Goal: Transaction & Acquisition: Purchase product/service

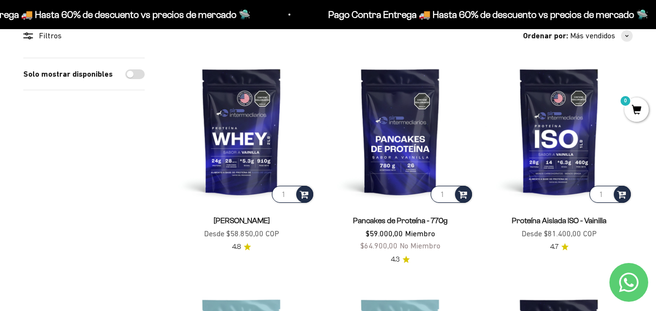
scroll to position [97, 0]
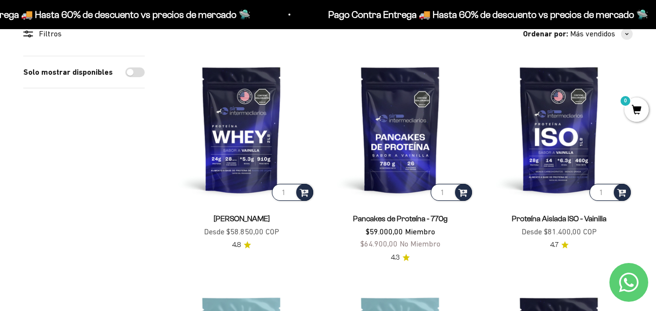
click at [141, 72] on input "Solo mostrar disponibles" at bounding box center [134, 73] width 19 height 10
checkbox input "true"
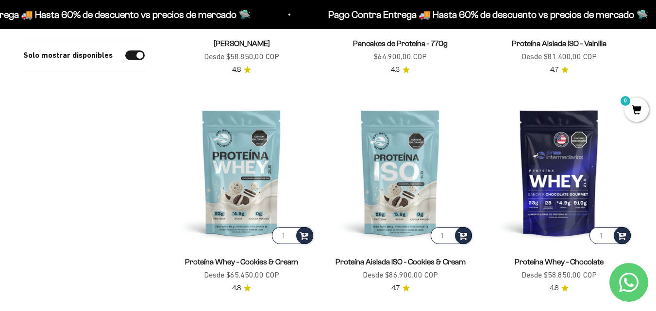
scroll to position [340, 0]
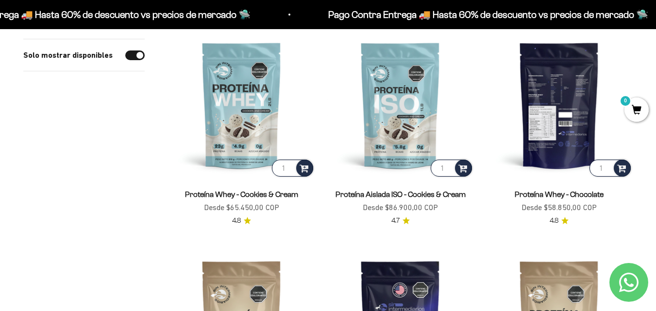
click at [562, 155] on img at bounding box center [559, 105] width 147 height 147
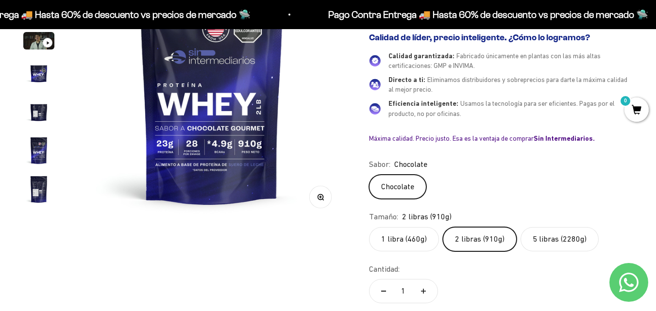
scroll to position [194, 0]
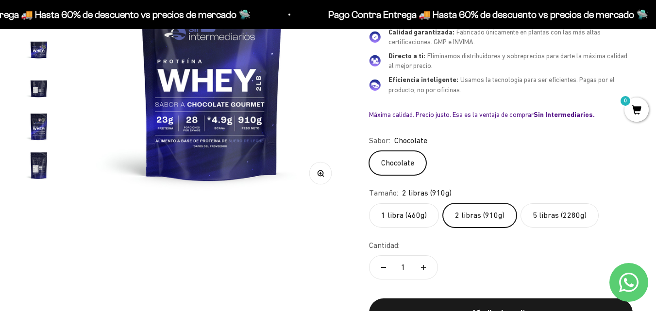
click at [550, 217] on label "5 libras (2280g)" at bounding box center [560, 216] width 78 height 24
click at [369, 204] on input "5 libras (2280g)" at bounding box center [369, 203] width 0 height 0
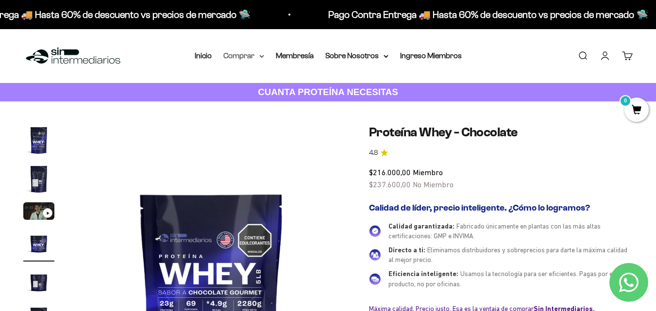
click at [260, 55] on icon at bounding box center [262, 56] width 4 height 2
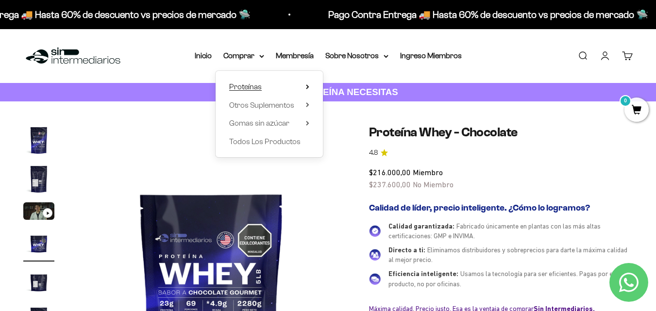
click at [264, 85] on summary "Proteínas" at bounding box center [269, 87] width 80 height 13
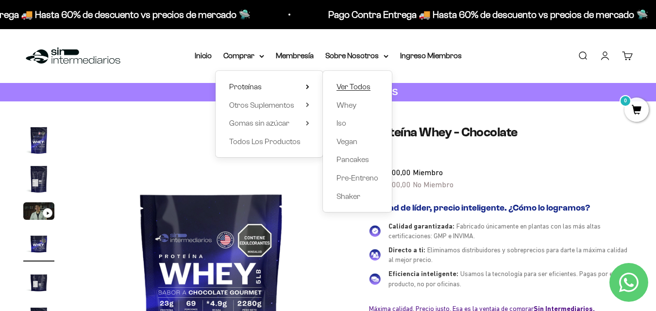
click at [341, 89] on span "Ver Todos" at bounding box center [354, 87] width 34 height 8
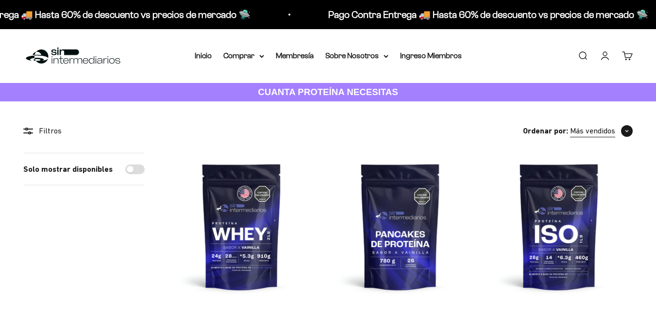
click at [624, 134] on span "button" at bounding box center [627, 131] width 12 height 12
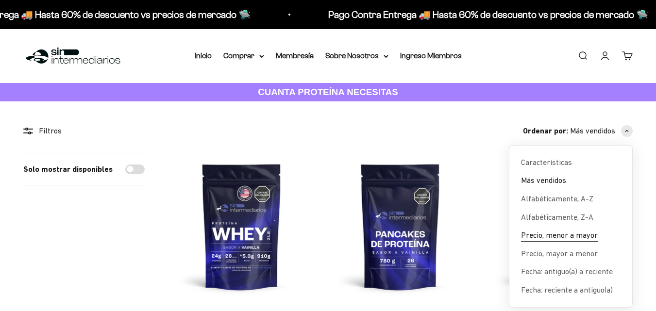
click at [550, 239] on span "Precio, menor a mayor" at bounding box center [559, 235] width 77 height 13
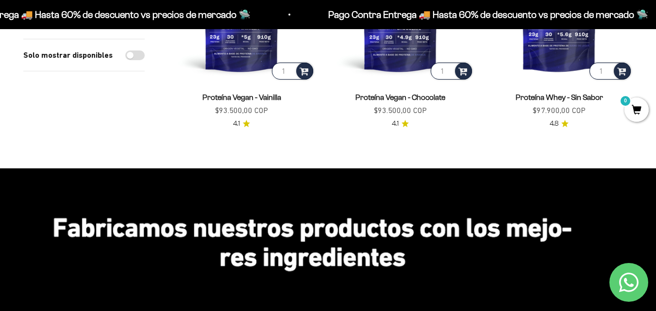
scroll to position [777, 0]
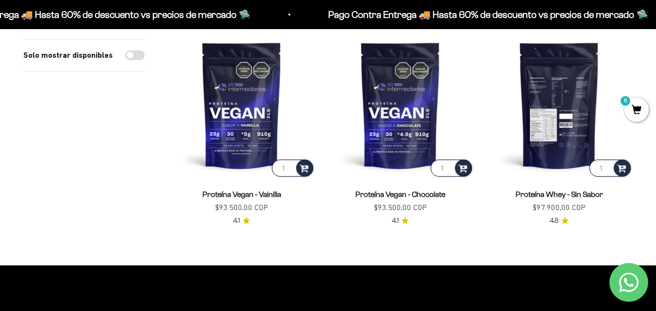
click at [563, 133] on img at bounding box center [559, 105] width 147 height 147
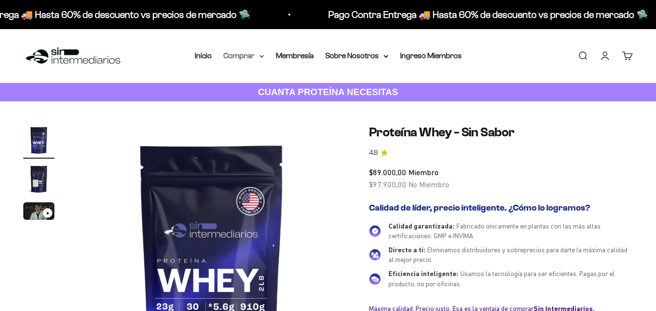
click at [254, 57] on summary "Comprar" at bounding box center [244, 56] width 41 height 13
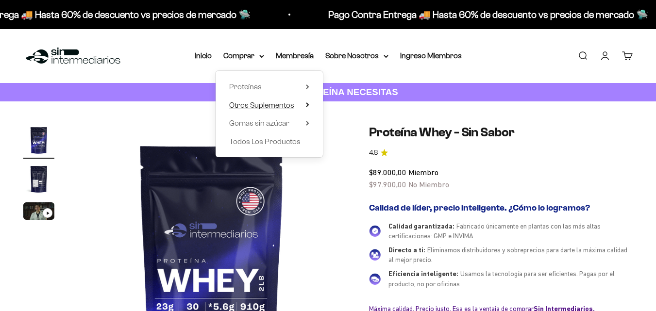
click at [302, 104] on summary "Otros Suplementos" at bounding box center [269, 105] width 80 height 13
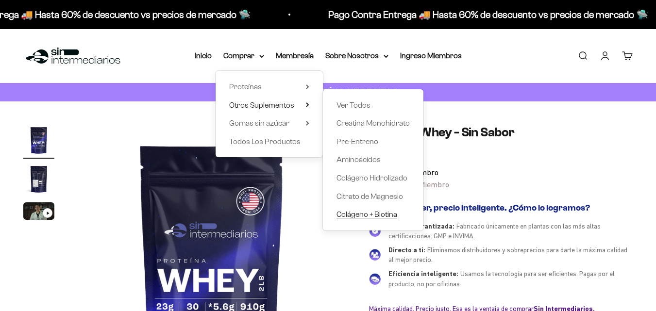
click at [370, 216] on span "Colágeno + Biotina" at bounding box center [367, 214] width 61 height 8
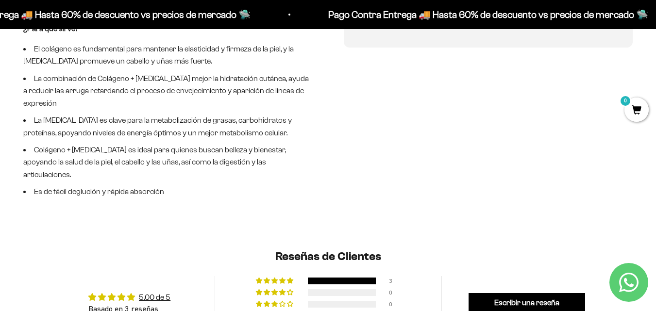
scroll to position [486, 0]
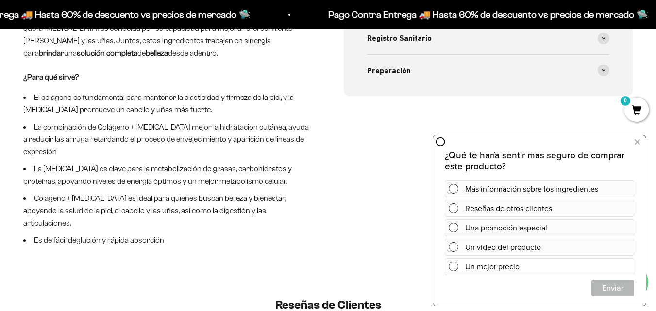
click at [454, 269] on span at bounding box center [454, 267] width 10 height 10
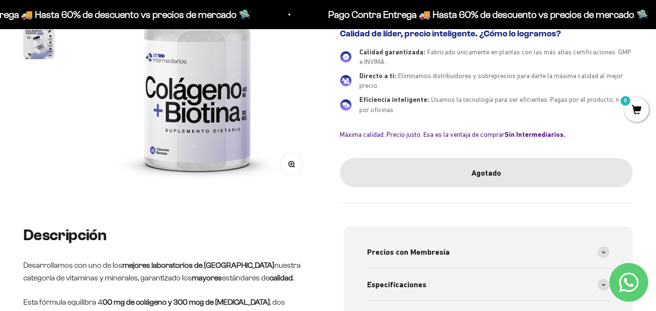
scroll to position [49, 0]
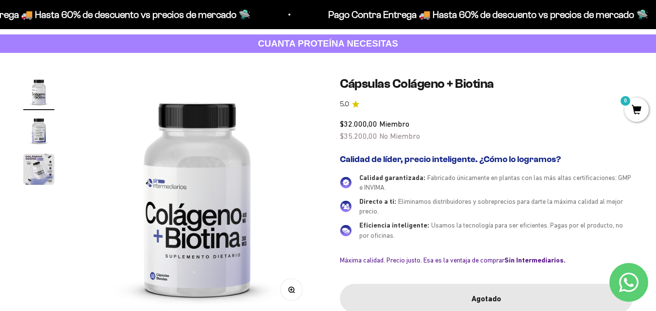
click at [37, 173] on img "Ir al artículo 3" at bounding box center [38, 169] width 31 height 31
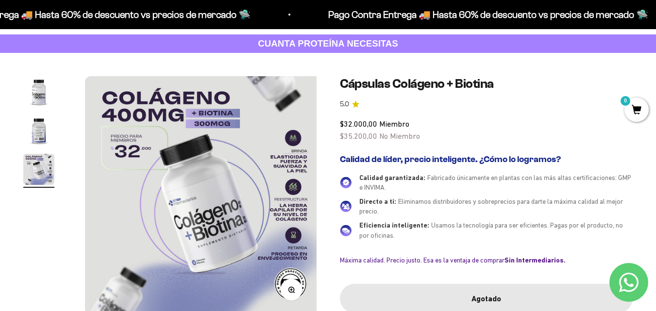
scroll to position [0, 489]
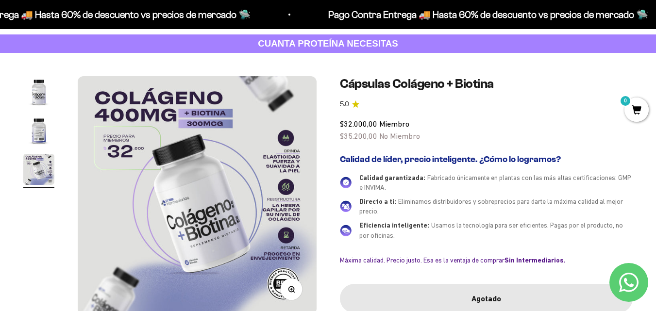
click at [38, 139] on img "Ir al artículo 2" at bounding box center [38, 130] width 31 height 31
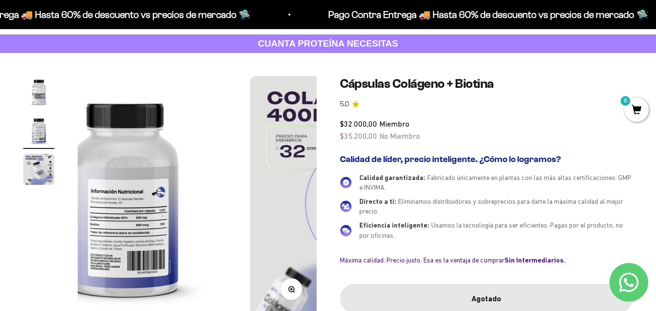
scroll to position [0, 245]
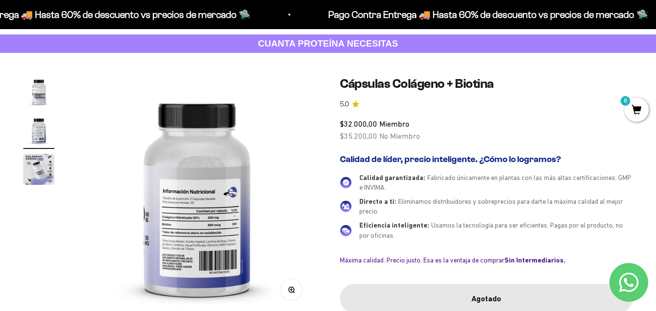
click at [247, 203] on img at bounding box center [197, 195] width 239 height 239
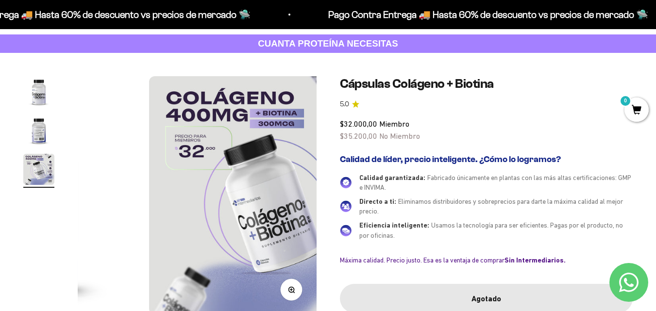
scroll to position [0, 489]
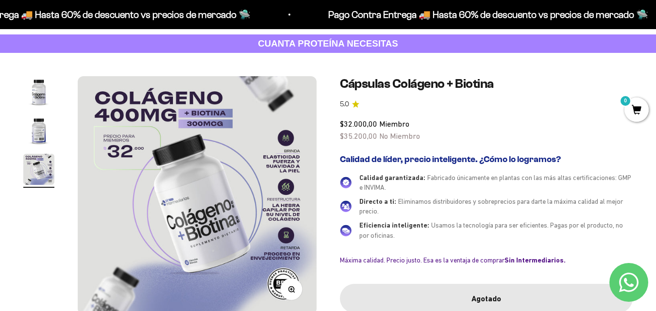
click at [211, 209] on img at bounding box center [197, 195] width 239 height 239
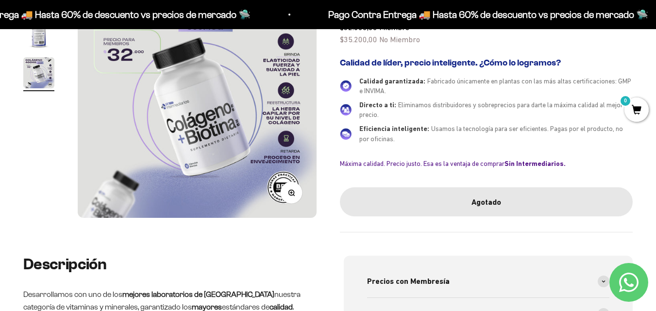
scroll to position [146, 0]
click at [290, 193] on icon "button" at bounding box center [291, 192] width 7 height 7
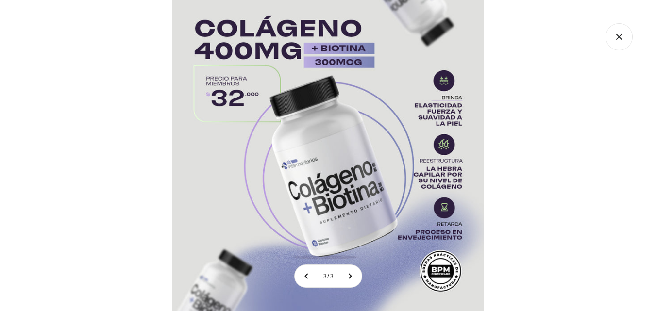
click at [333, 140] on img at bounding box center [328, 155] width 312 height 311
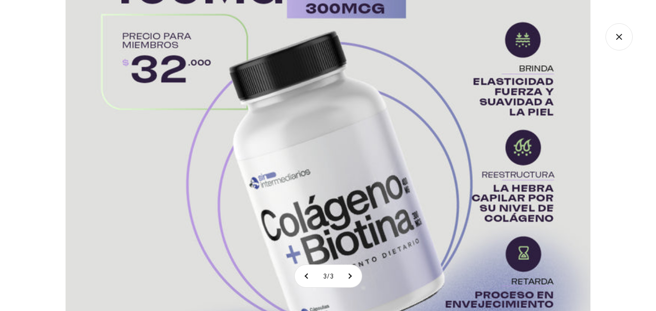
click at [333, 140] on img at bounding box center [328, 166] width 525 height 525
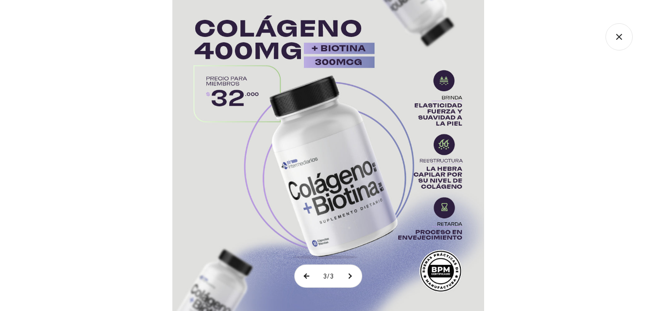
click at [308, 277] on button at bounding box center [307, 276] width 24 height 22
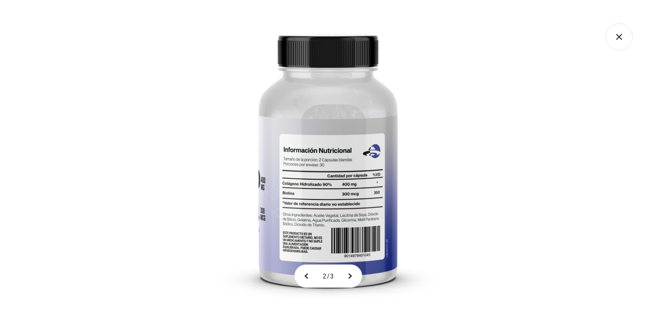
click at [315, 188] on img at bounding box center [327, 155] width 311 height 311
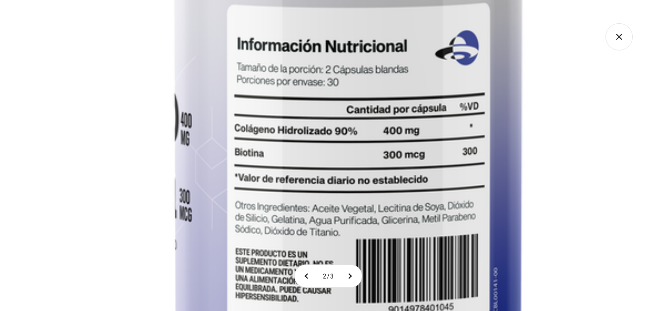
click at [619, 36] on icon "Cerrar galería" at bounding box center [619, 36] width 5 height 5
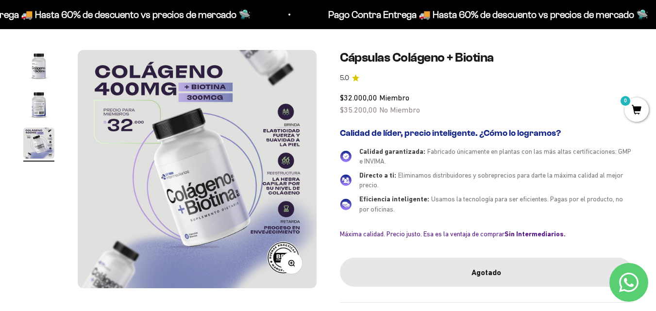
scroll to position [0, 0]
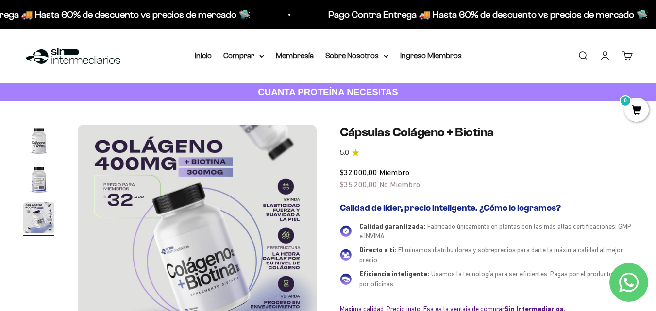
click at [353, 184] on span "$35.200,00" at bounding box center [358, 184] width 37 height 9
click at [258, 57] on summary "Comprar" at bounding box center [244, 56] width 41 height 13
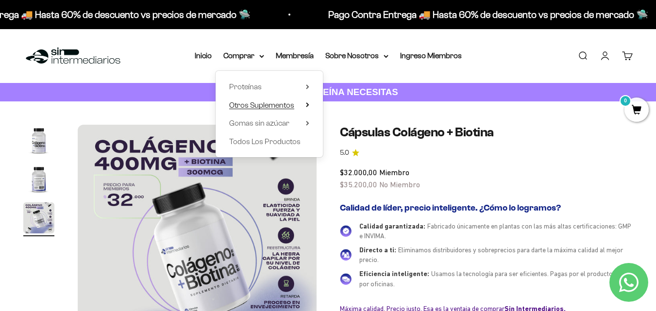
click at [296, 105] on summary "Otros Suplementos" at bounding box center [269, 105] width 80 height 13
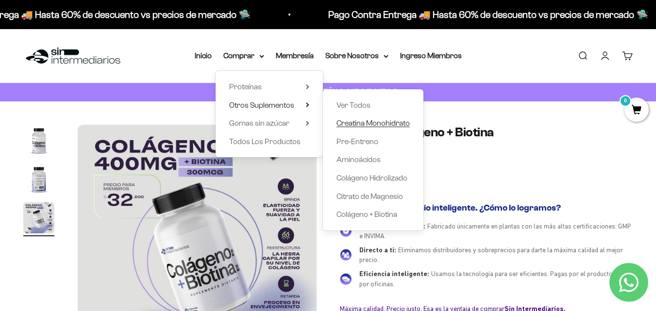
click at [344, 123] on span "Creatina Monohidrato" at bounding box center [373, 123] width 73 height 8
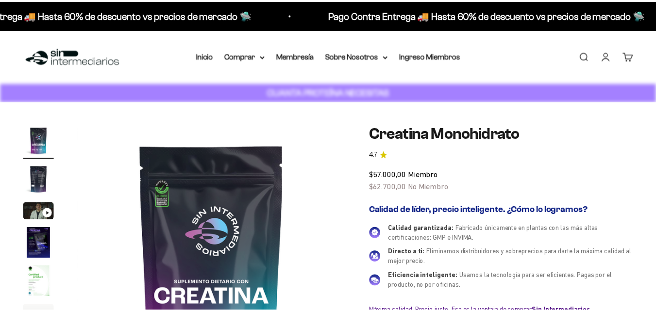
scroll to position [146, 0]
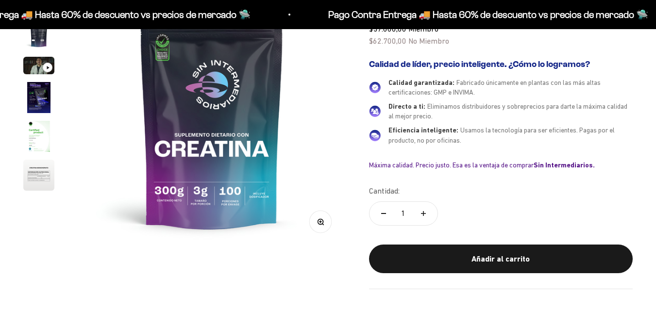
click at [211, 121] on img at bounding box center [212, 113] width 268 height 268
click at [37, 175] on img "Ir al artículo 6" at bounding box center [38, 175] width 31 height 31
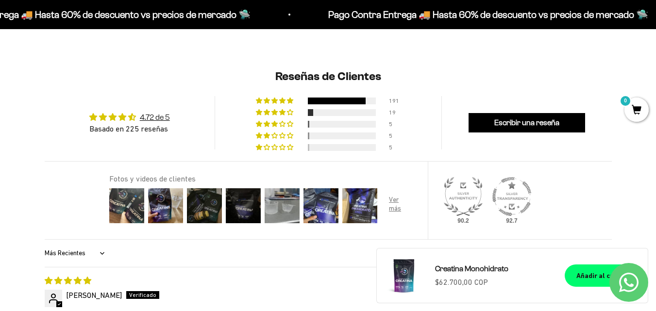
scroll to position [680, 0]
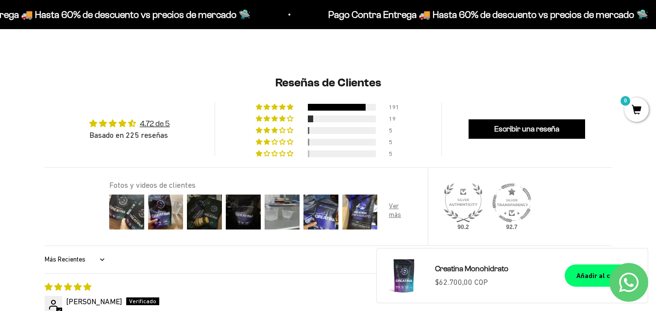
click at [465, 201] on img at bounding box center [463, 203] width 39 height 39
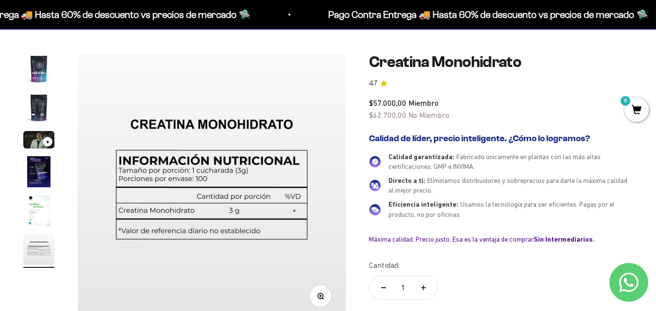
scroll to position [0, 0]
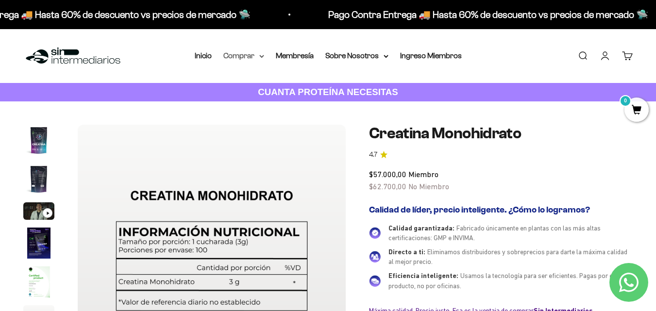
click at [257, 55] on summary "Comprar" at bounding box center [244, 56] width 41 height 13
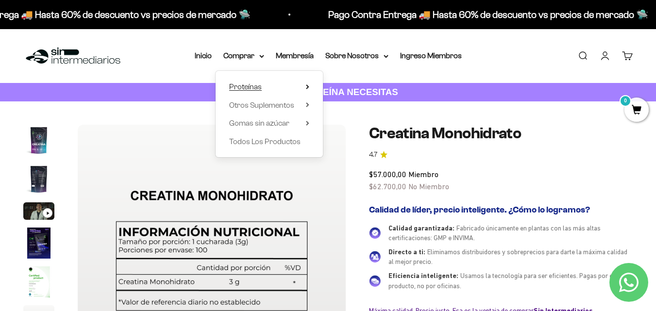
click at [261, 86] on span "Proteínas" at bounding box center [245, 87] width 33 height 13
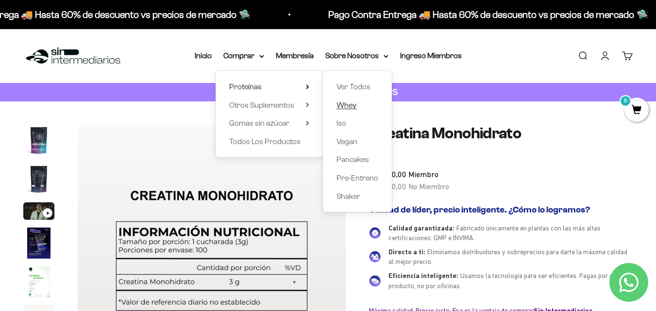
click at [338, 102] on span "Whey" at bounding box center [347, 105] width 20 height 8
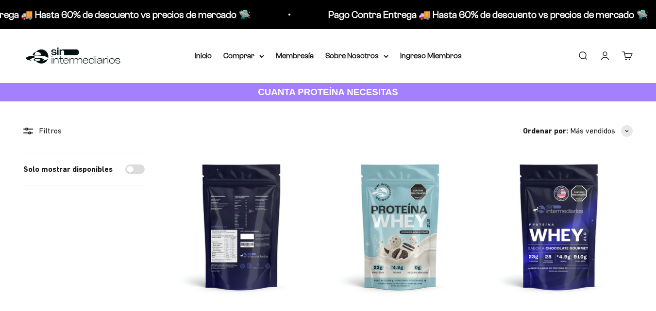
click at [255, 153] on img at bounding box center [241, 226] width 147 height 147
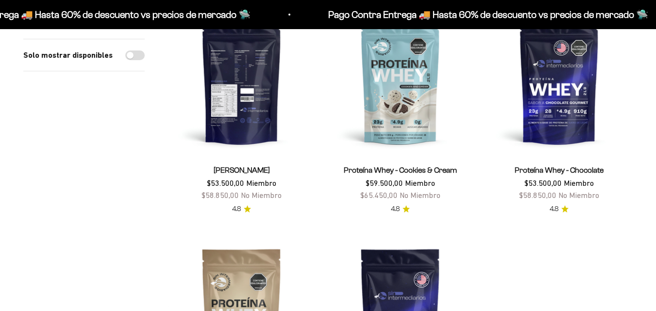
scroll to position [146, 0]
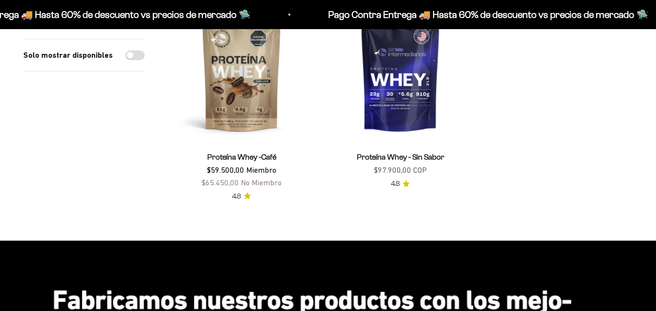
scroll to position [292, 0]
